Goal: Information Seeking & Learning: Understand process/instructions

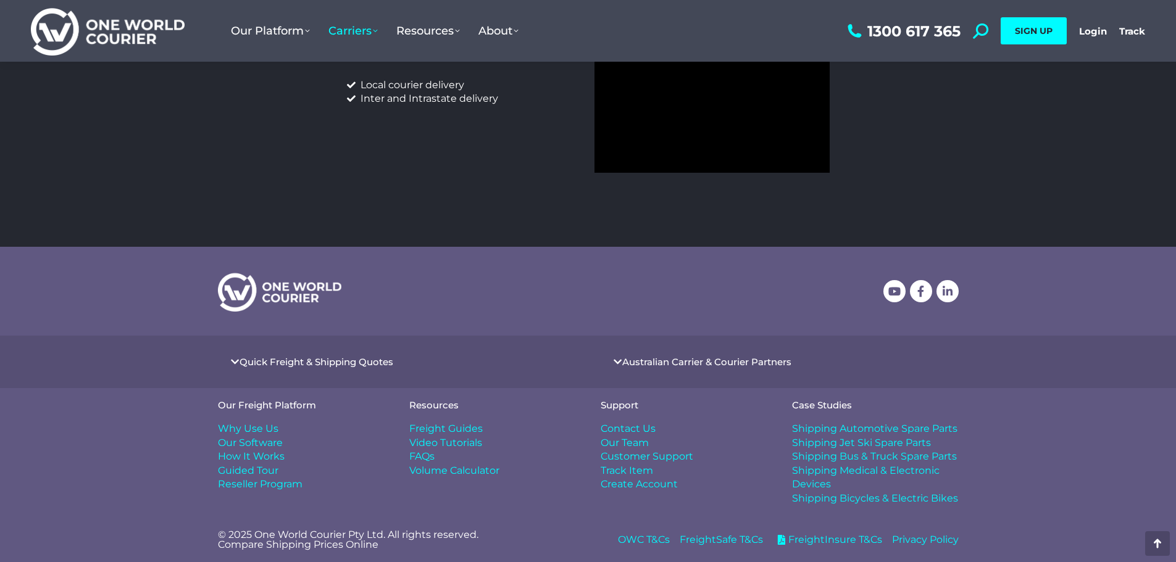
scroll to position [589, 0]
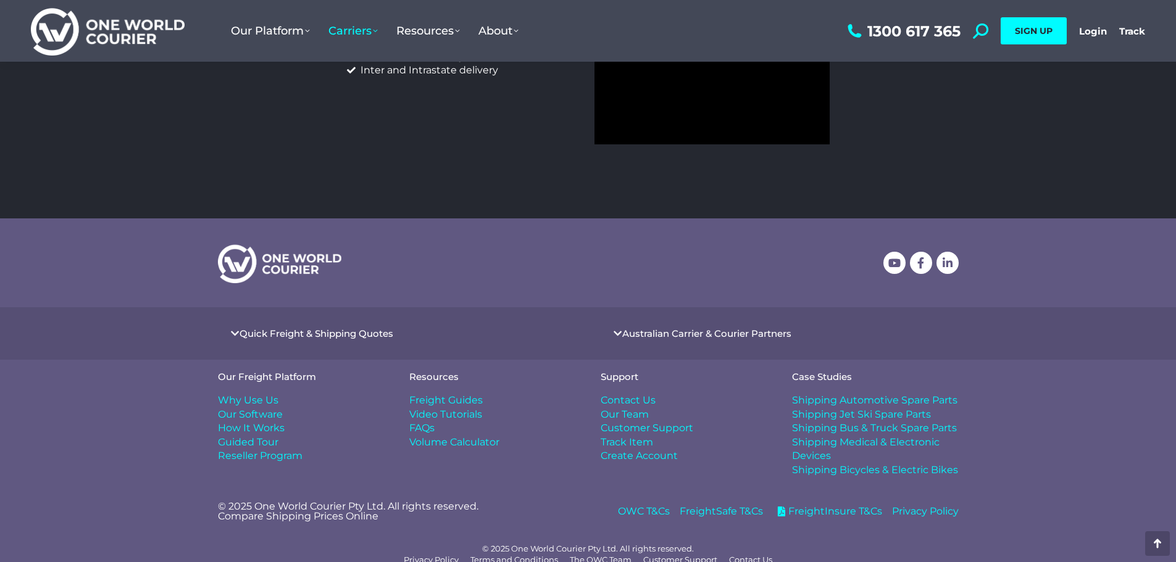
click at [441, 394] on span "Freight Guides" at bounding box center [445, 401] width 73 height 14
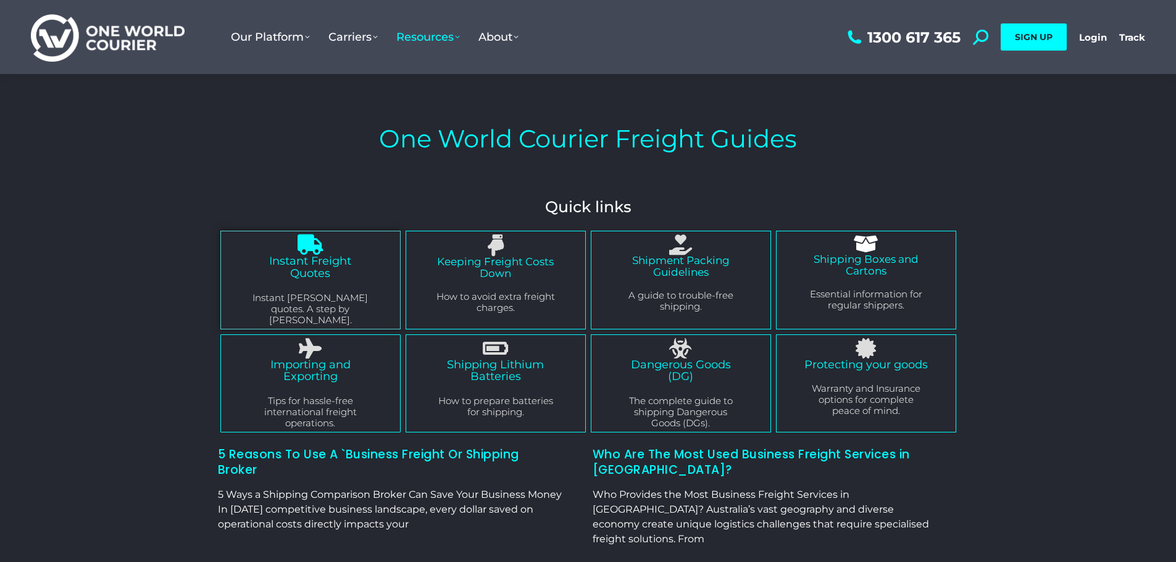
click at [304, 271] on link "Instant Freight Quotes" at bounding box center [310, 267] width 82 height 26
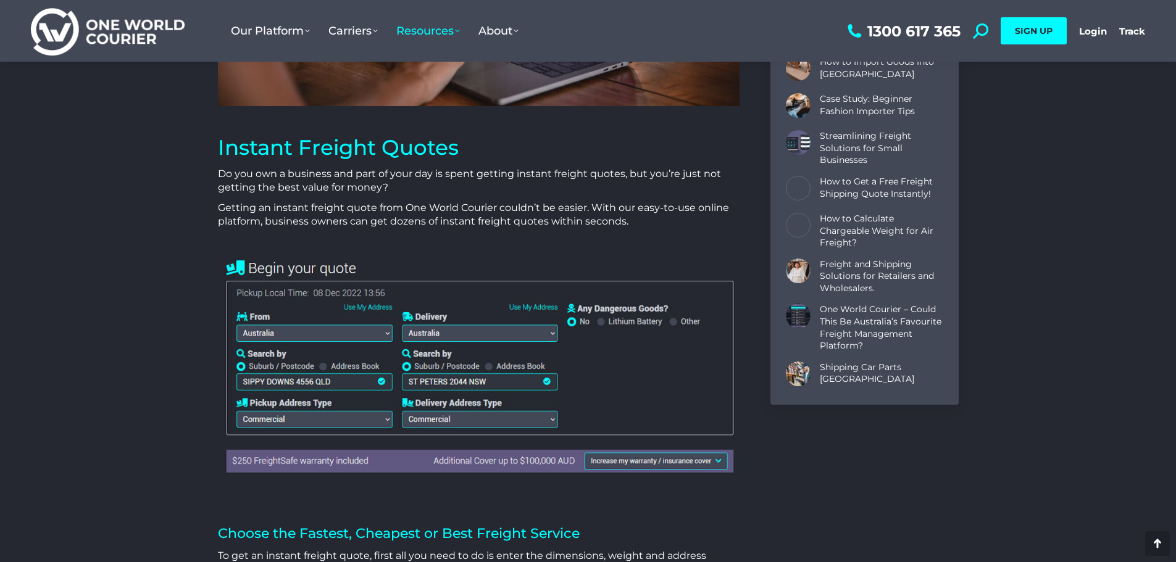
scroll to position [370, 0]
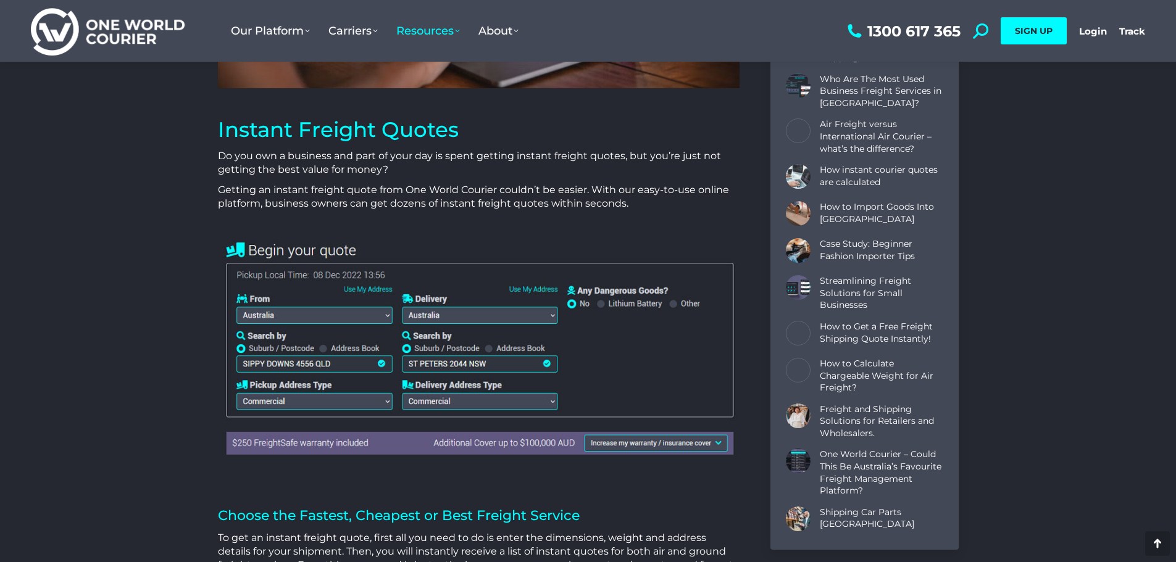
click at [363, 315] on img at bounding box center [479, 347] width 522 height 225
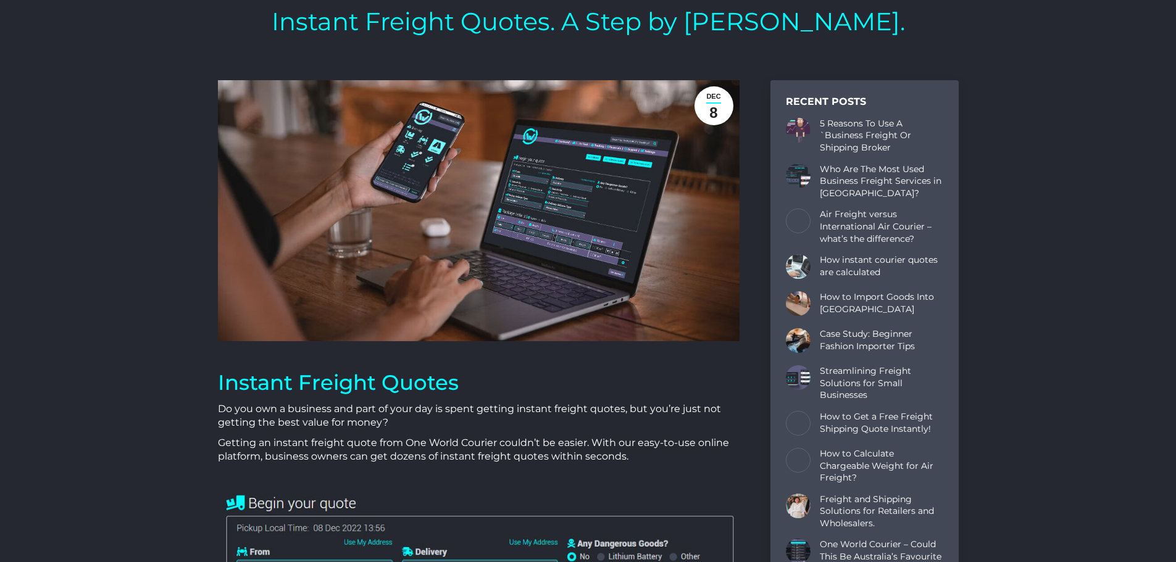
scroll to position [0, 0]
